Goal: Information Seeking & Learning: Learn about a topic

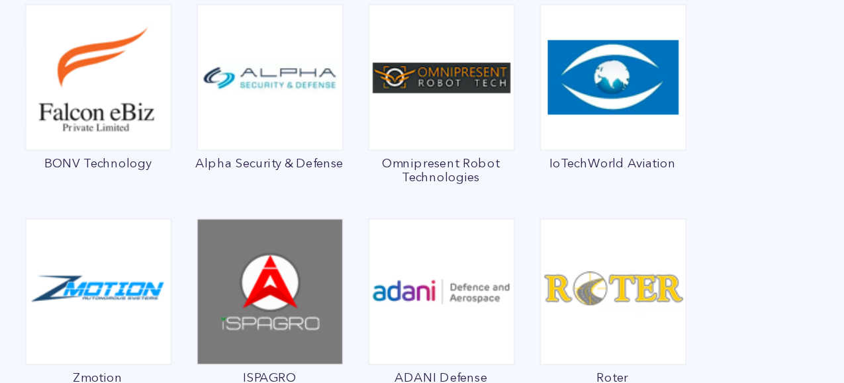
scroll to position [3190, 0]
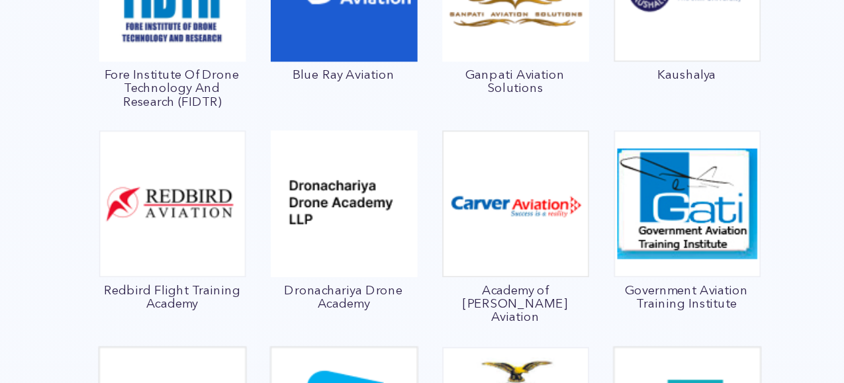
scroll to position [4750, 0]
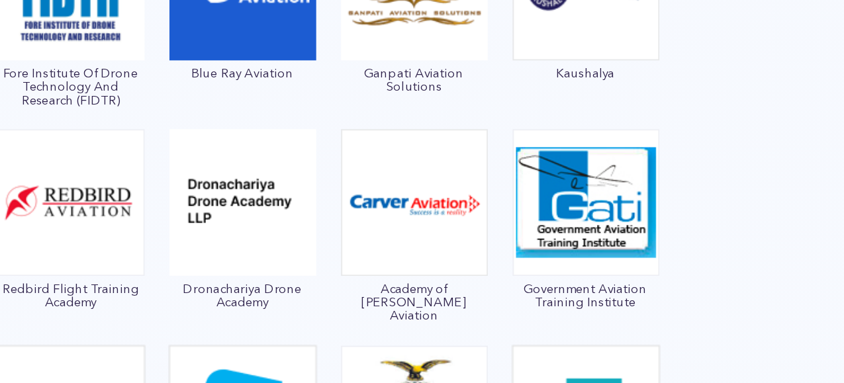
click at [558, 221] on div at bounding box center [422, 252] width 774 height 1257
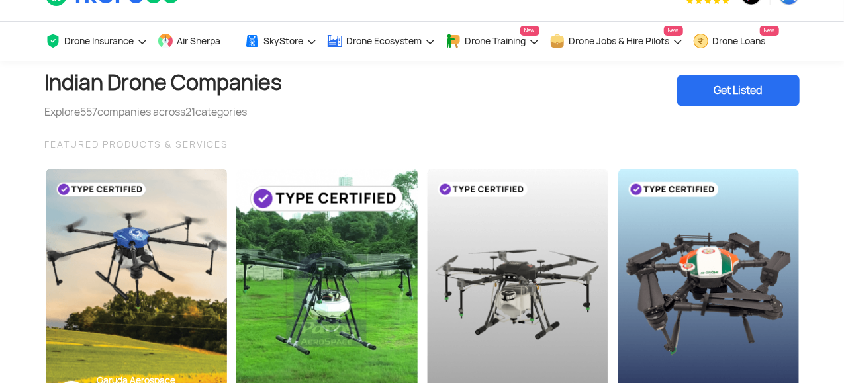
scroll to position [0, 0]
